Goal: Obtain resource: Obtain resource

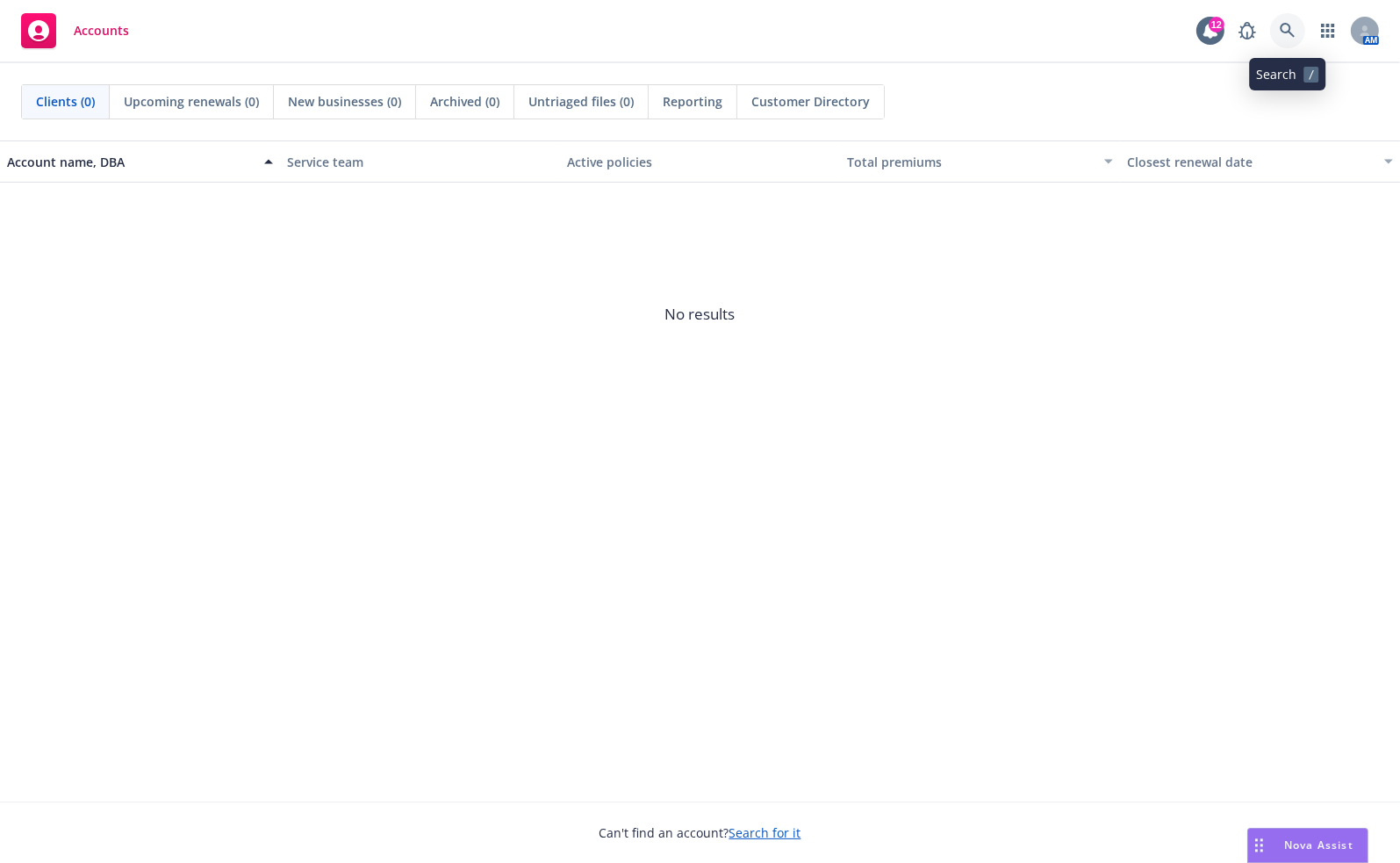
click at [1282, 33] on icon at bounding box center [1287, 31] width 16 height 16
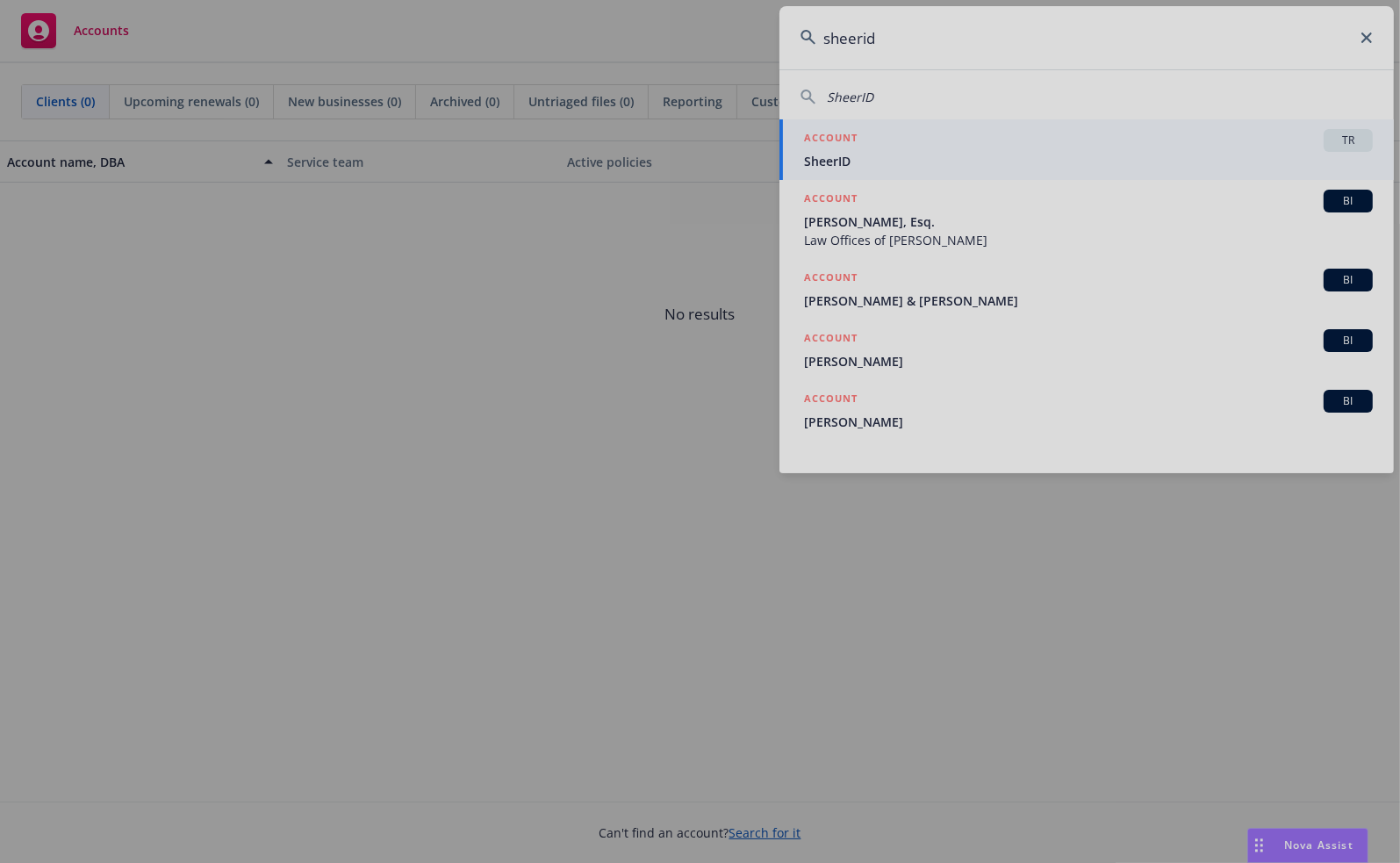
type input "sheerid"
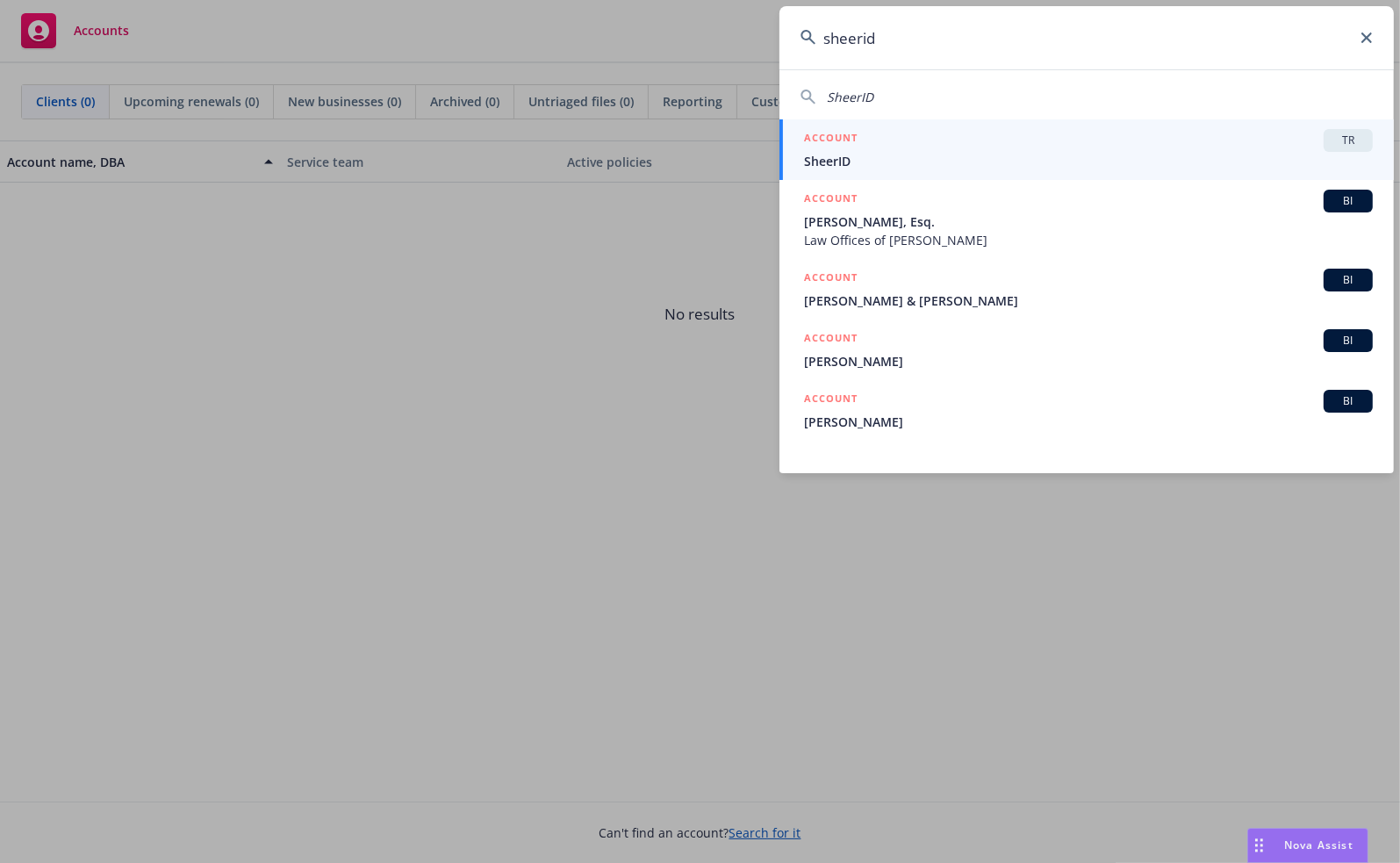
click at [909, 146] on div "ACCOUNT TR" at bounding box center [1088, 140] width 569 height 23
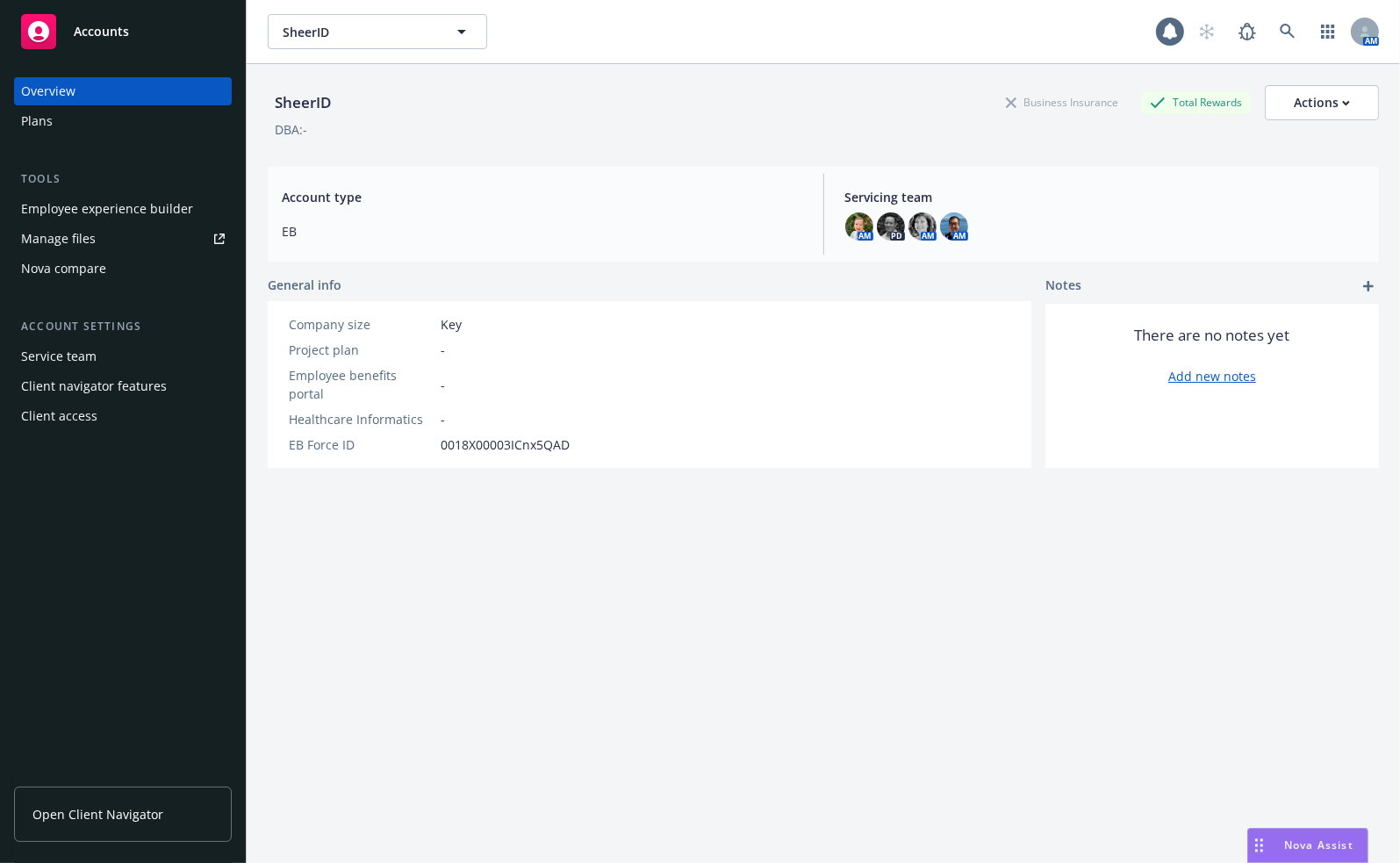
click at [81, 225] on div "Manage files" at bounding box center [58, 239] width 75 height 28
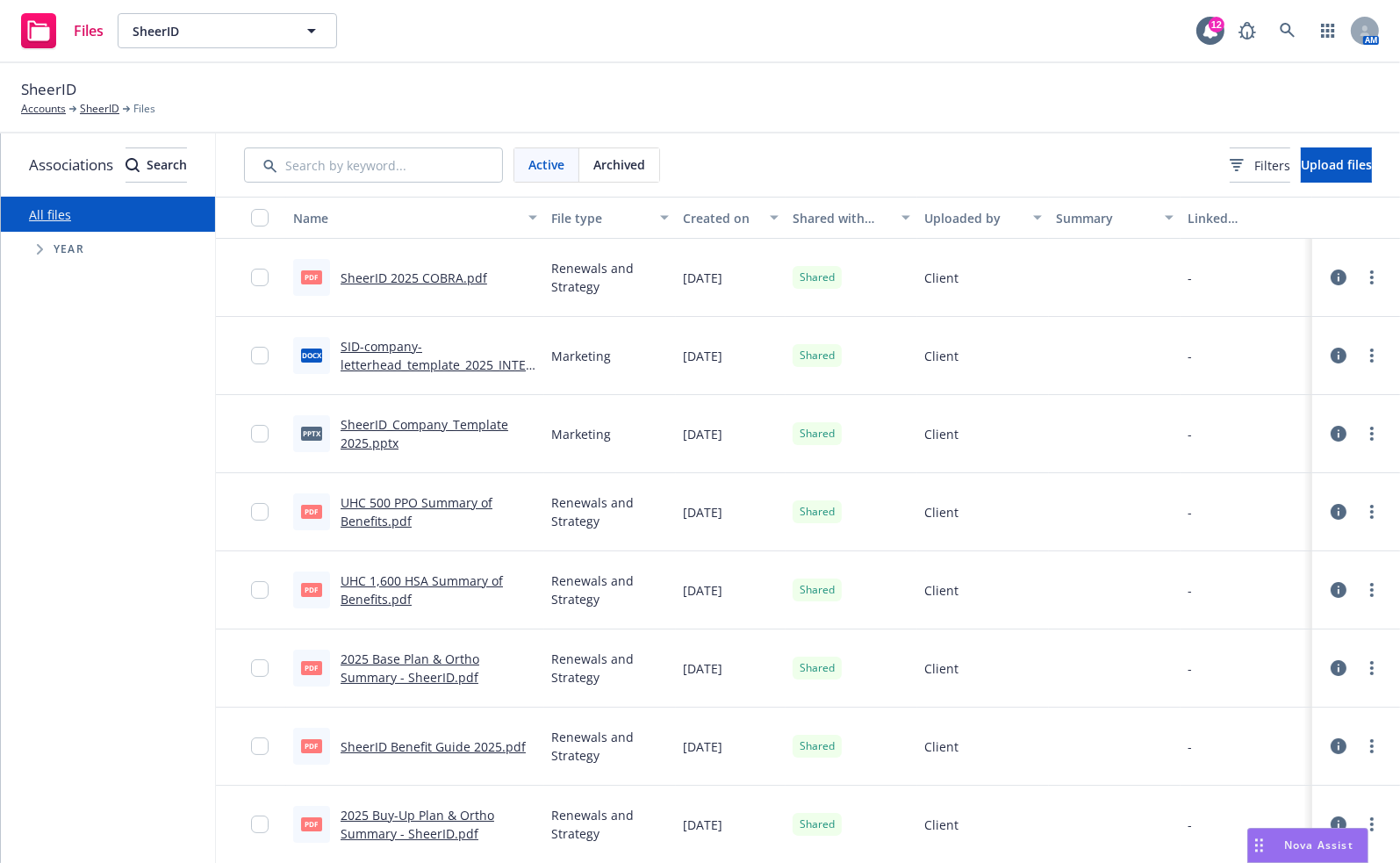
click at [427, 278] on link "SheerID 2025 COBRA.pdf" at bounding box center [414, 278] width 146 height 17
click at [213, 540] on div "All files Accessibility guide for tree Tree Example. Navigate the tree with the…" at bounding box center [107, 529] width 214 height 666
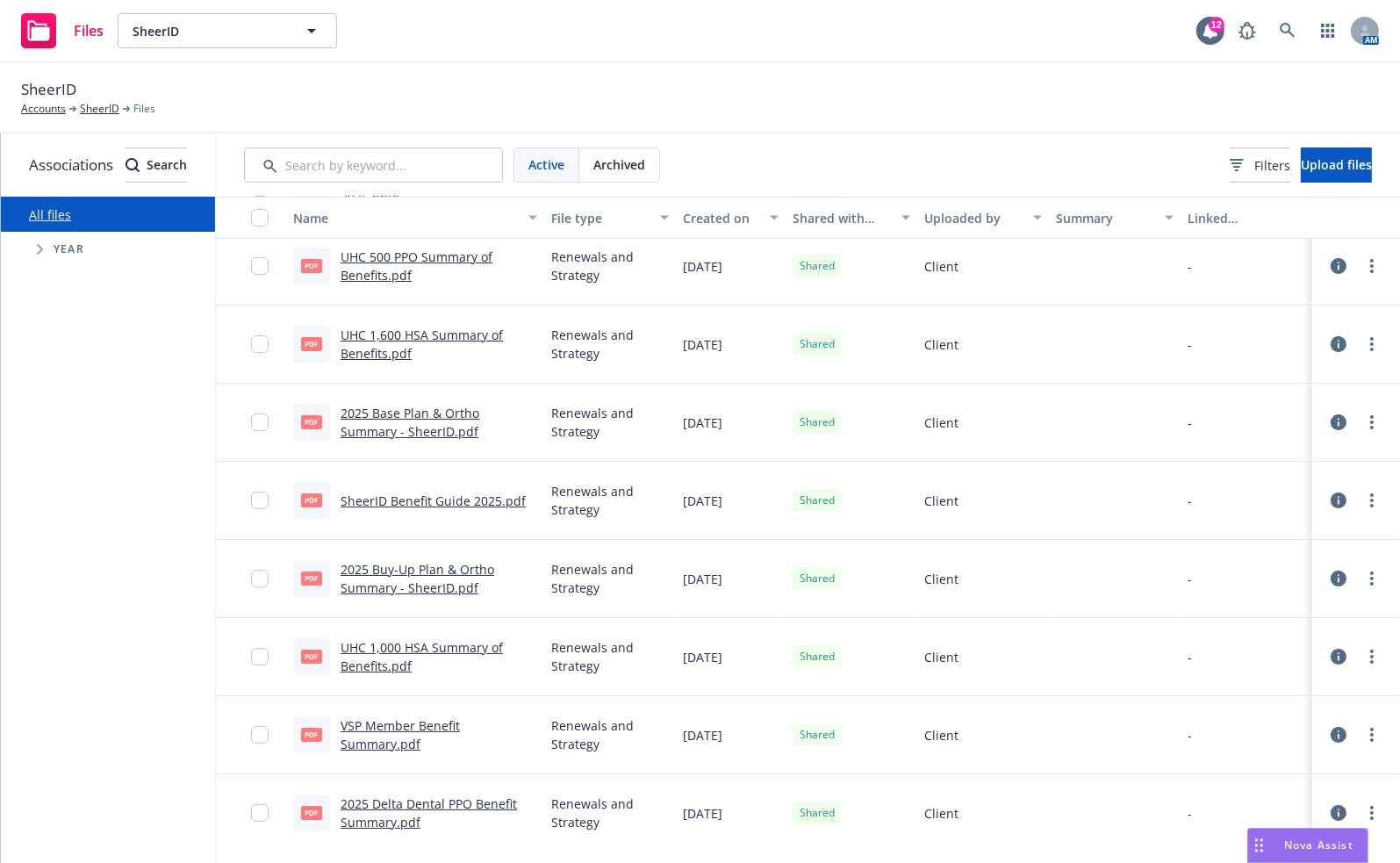
scroll to position [157, 0]
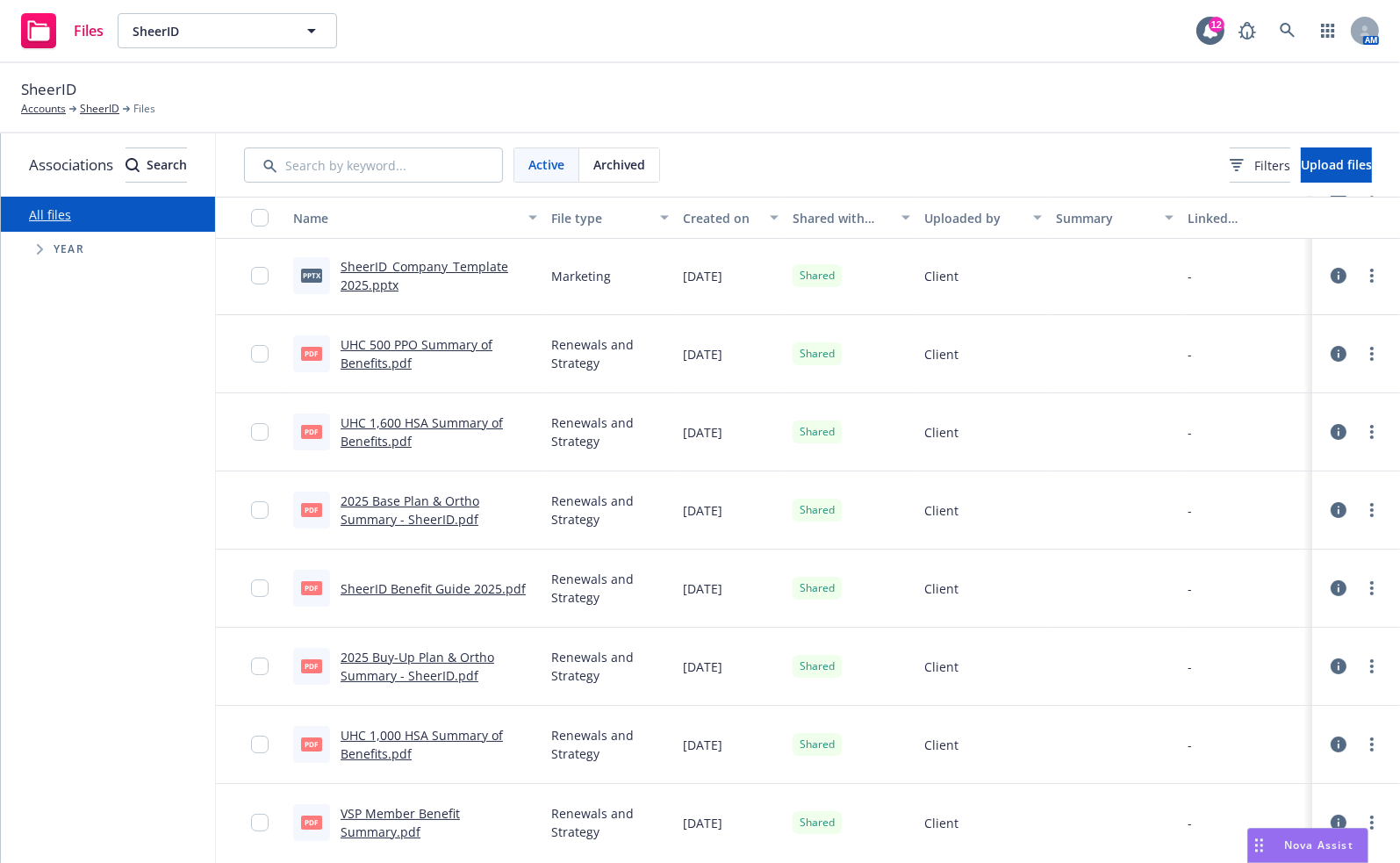
drag, startPoint x: 169, startPoint y: 406, endPoint x: 180, endPoint y: 403, distance: 11.4
click at [169, 407] on div "All files Accessibility guide for tree Tree Example. Navigate the tree with the…" at bounding box center [107, 529] width 214 height 666
